Goal: Check status: Check status

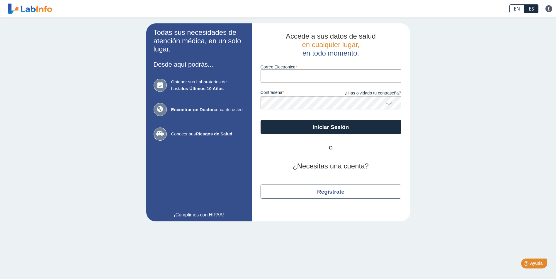
type input "[EMAIL_ADDRESS][DOMAIN_NAME]"
click at [237, 99] on app-login "Todas sus necesidades de atención médica, en un solo lugar. Desde aquí podrás..…" at bounding box center [278, 122] width 264 height 198
click at [389, 103] on icon at bounding box center [388, 103] width 7 height 11
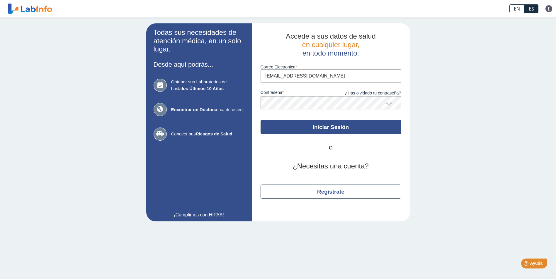
click at [346, 130] on button "Iniciar Sesión" at bounding box center [330, 127] width 141 height 14
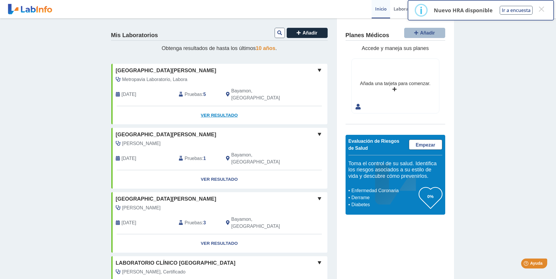
click at [215, 106] on link "Ver Resultado" at bounding box center [219, 115] width 216 height 18
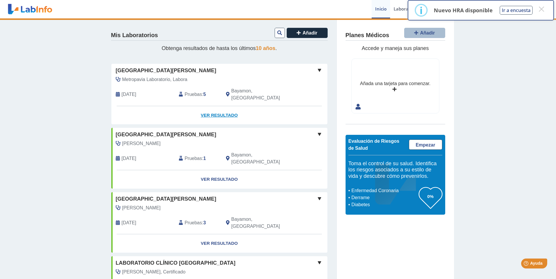
click at [215, 109] on link "Ver Resultado" at bounding box center [219, 115] width 216 height 18
click at [214, 108] on link "Ver Resultado" at bounding box center [219, 115] width 216 height 18
click at [317, 69] on span at bounding box center [319, 70] width 7 height 7
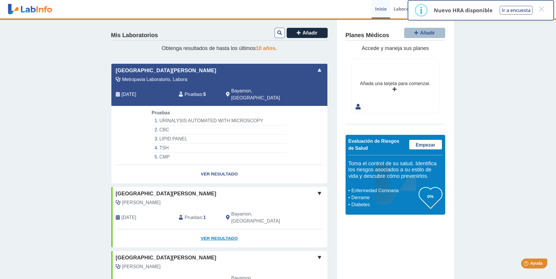
click at [216, 230] on link "Ver Resultado" at bounding box center [219, 239] width 216 height 18
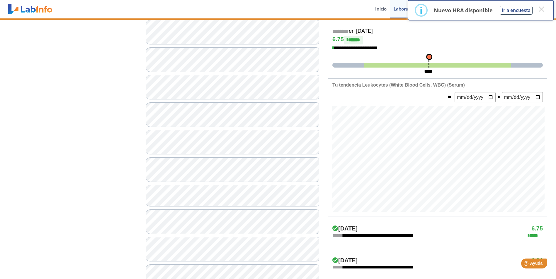
scroll to position [91, 0]
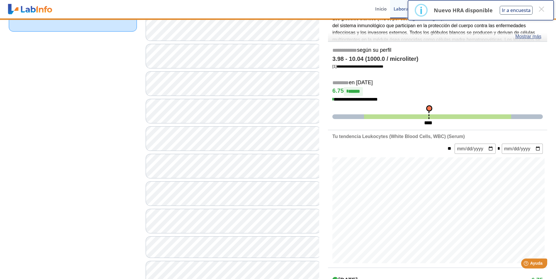
click at [347, 8] on div "[GEOGRAPHIC_DATA][PERSON_NAME] Bayamon envió nuevos resultados de laboratorio P…" at bounding box center [209, 9] width 311 height 18
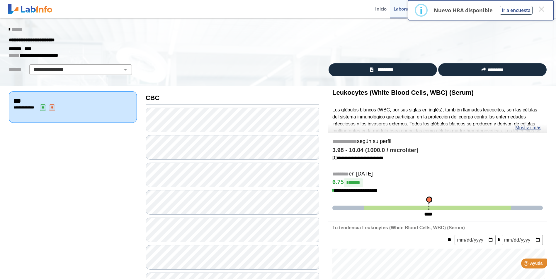
click at [9, 31] on icon at bounding box center [9, 29] width 1 height 5
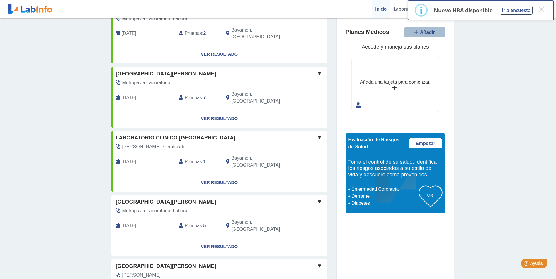
scroll to position [388, 0]
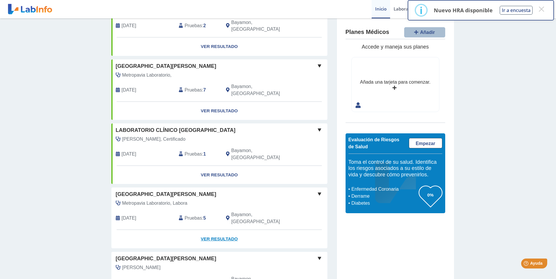
click at [211, 230] on link "Ver Resultado" at bounding box center [219, 239] width 216 height 18
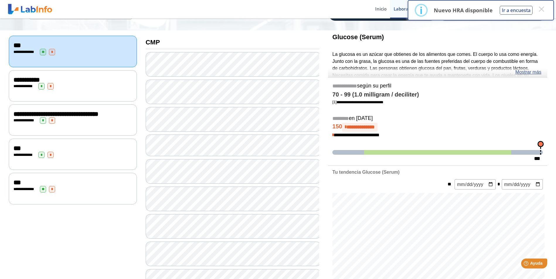
scroll to position [3, 0]
